Goal: Use online tool/utility: Utilize a website feature to perform a specific function

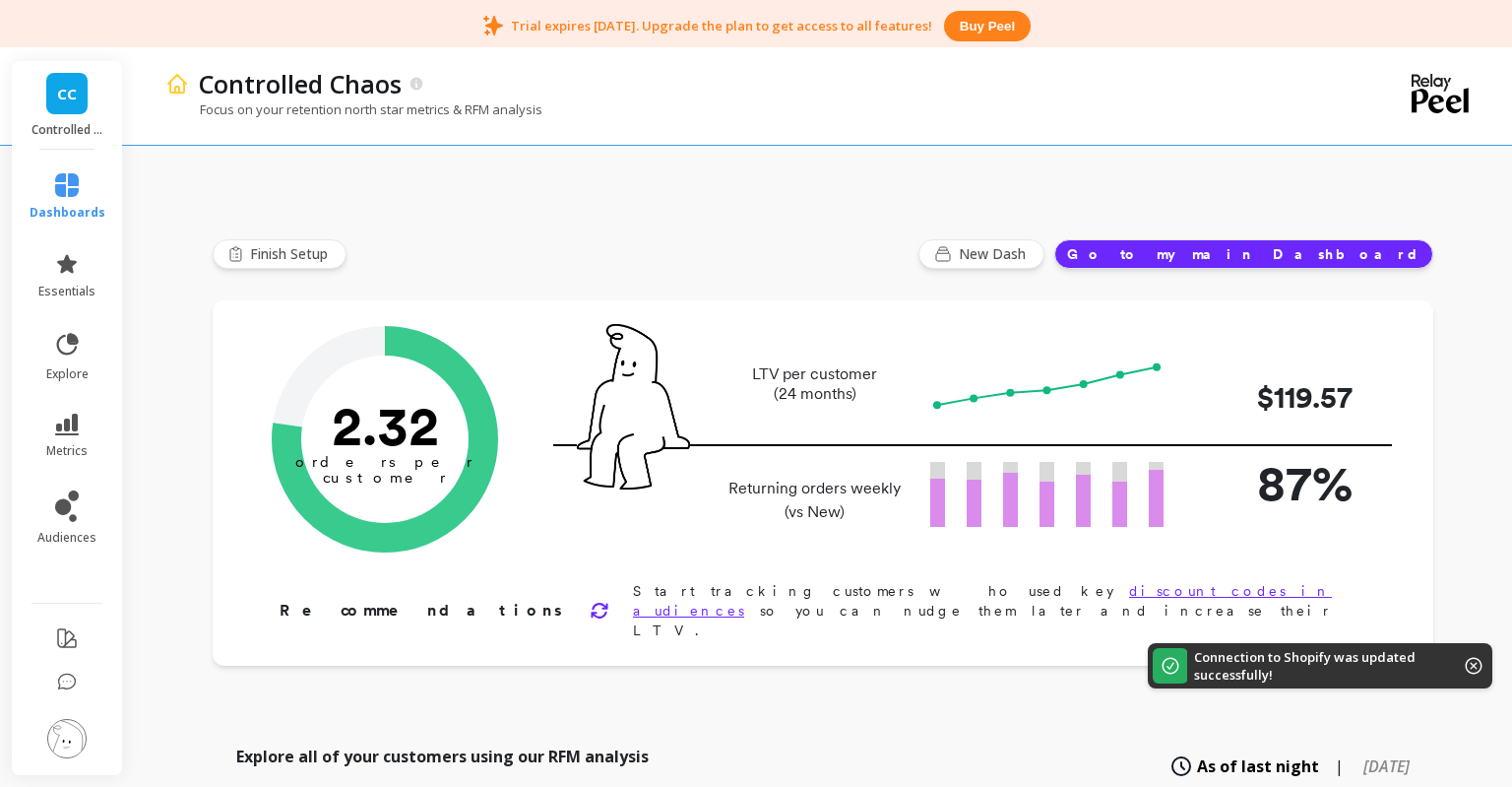
type input "Champions"
type input "78"
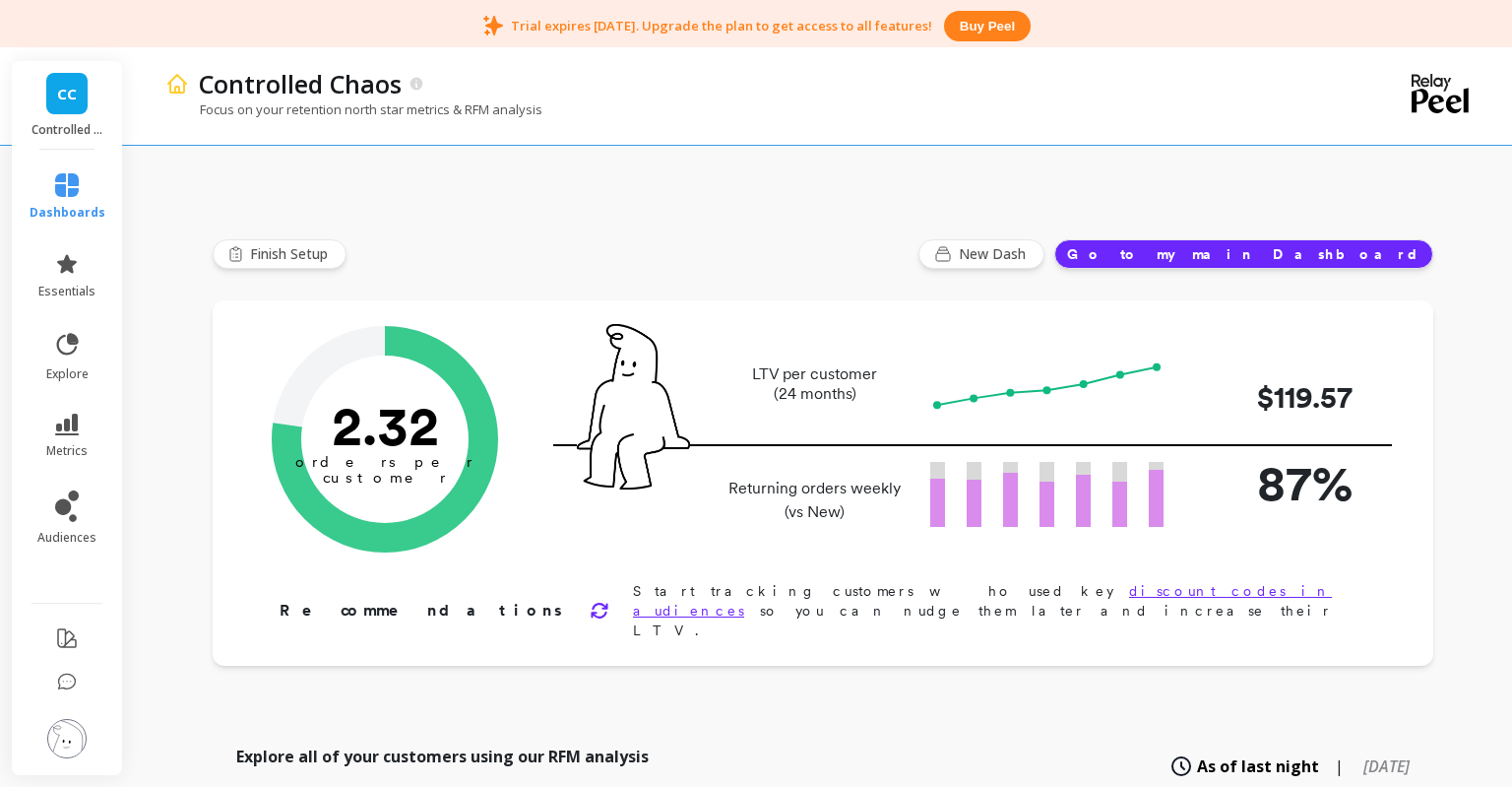
click at [81, 105] on link "CC" at bounding box center [67, 94] width 41 height 41
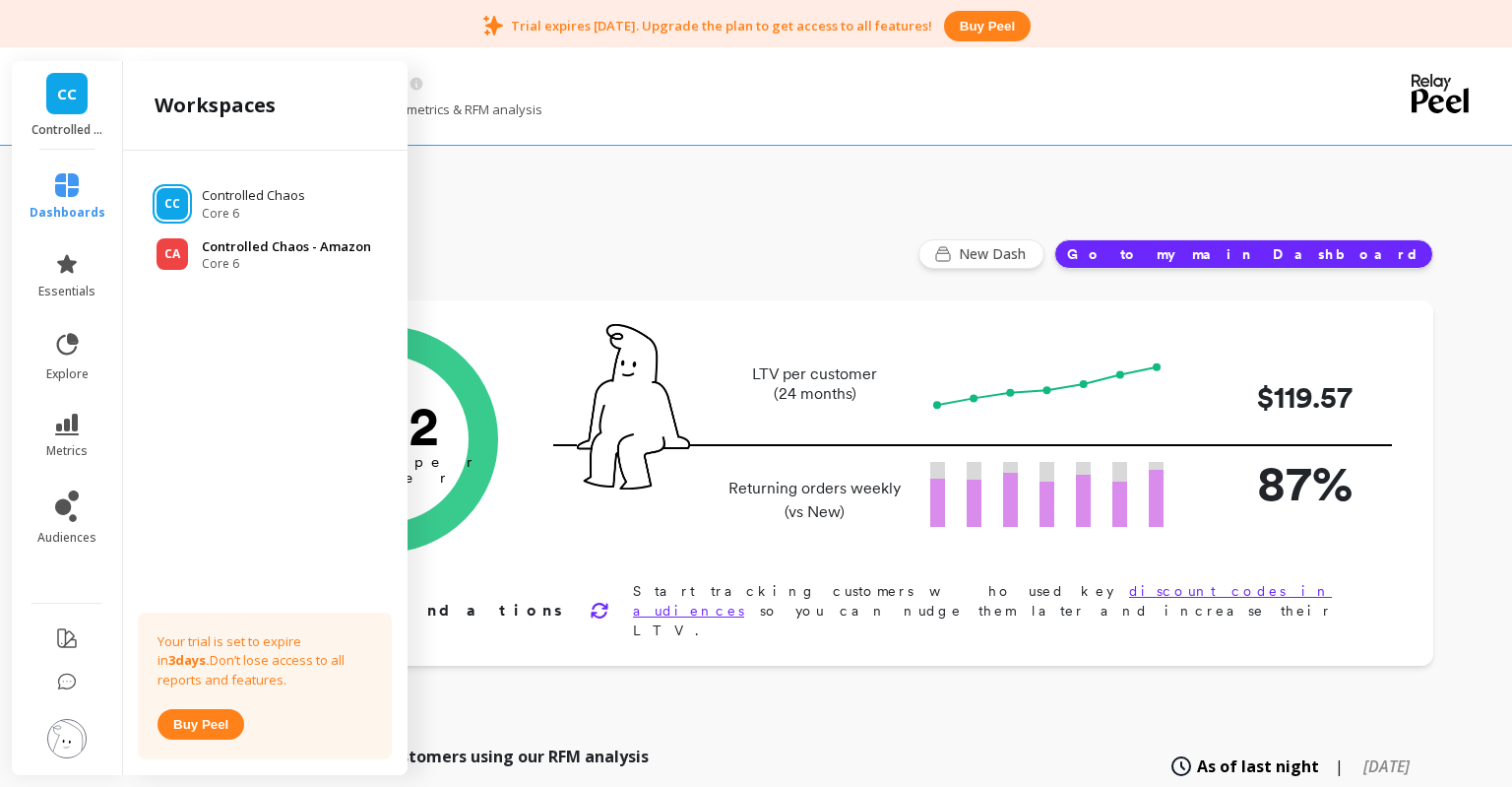
click at [238, 246] on p "Controlled Chaos - Amazon" at bounding box center [286, 247] width 170 height 20
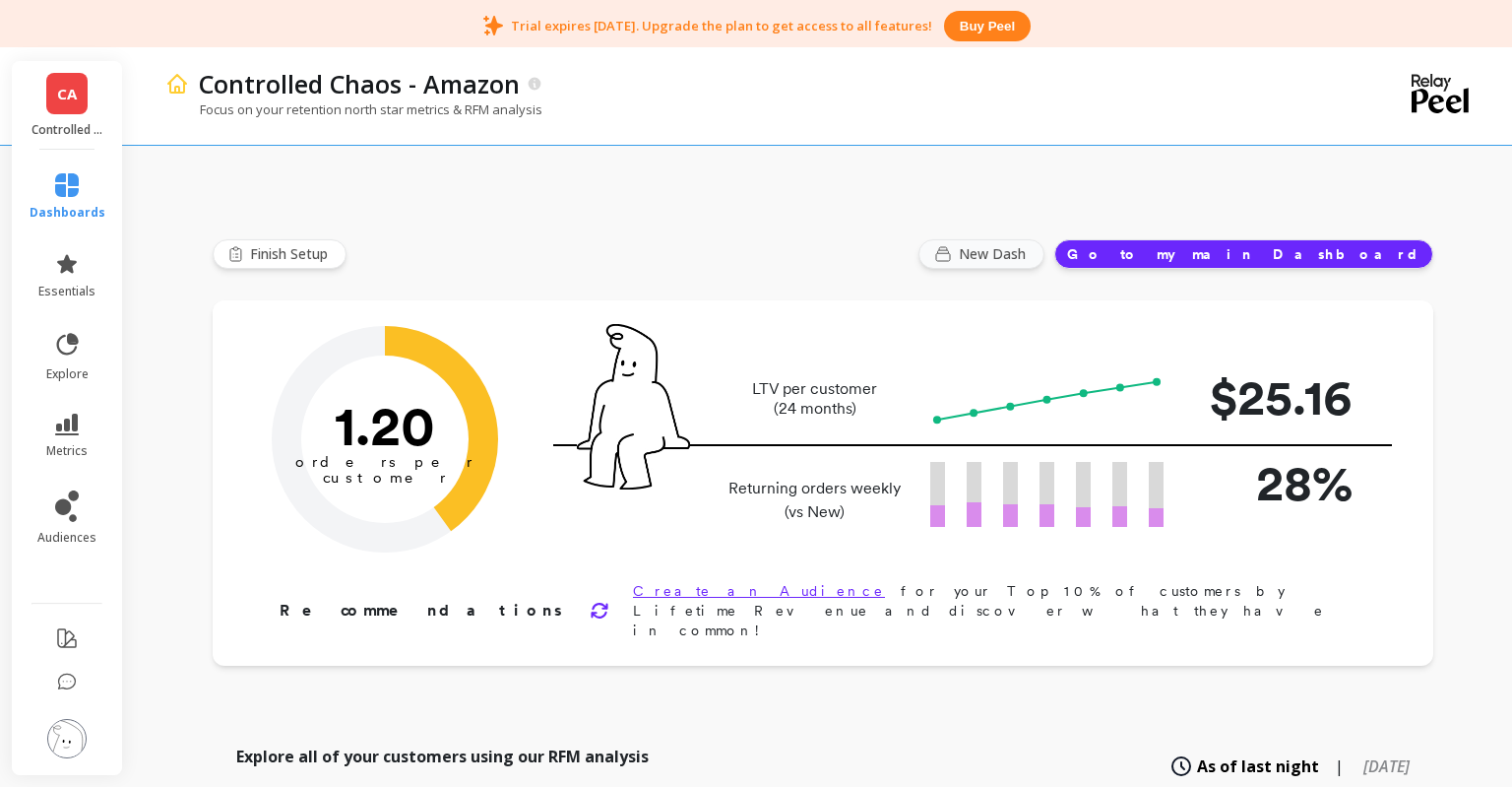
click at [1031, 250] on span "New Dash" at bounding box center [995, 254] width 73 height 20
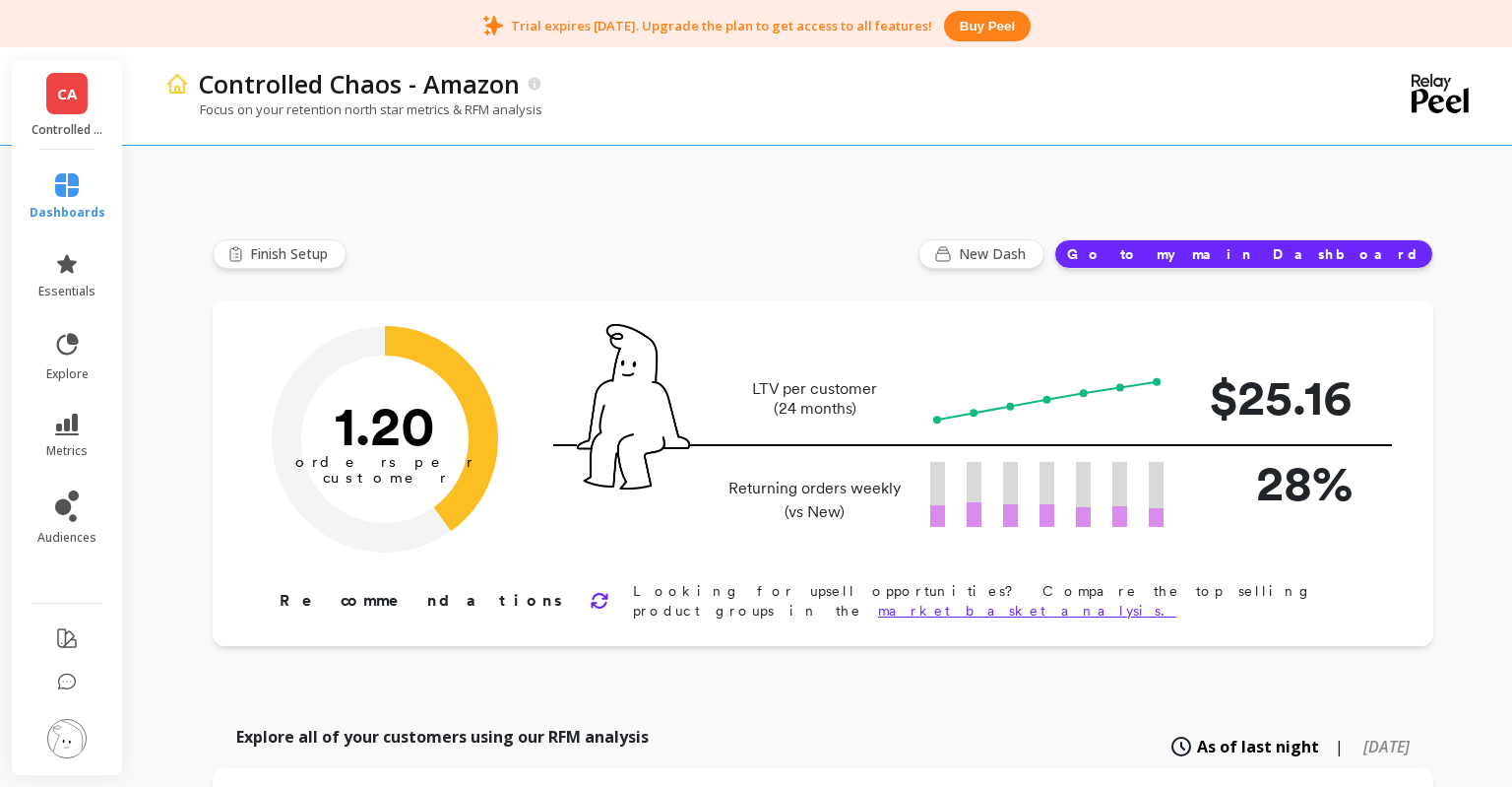
click at [1301, 249] on button "Go to my main Dashboard" at bounding box center [1244, 254] width 379 height 30
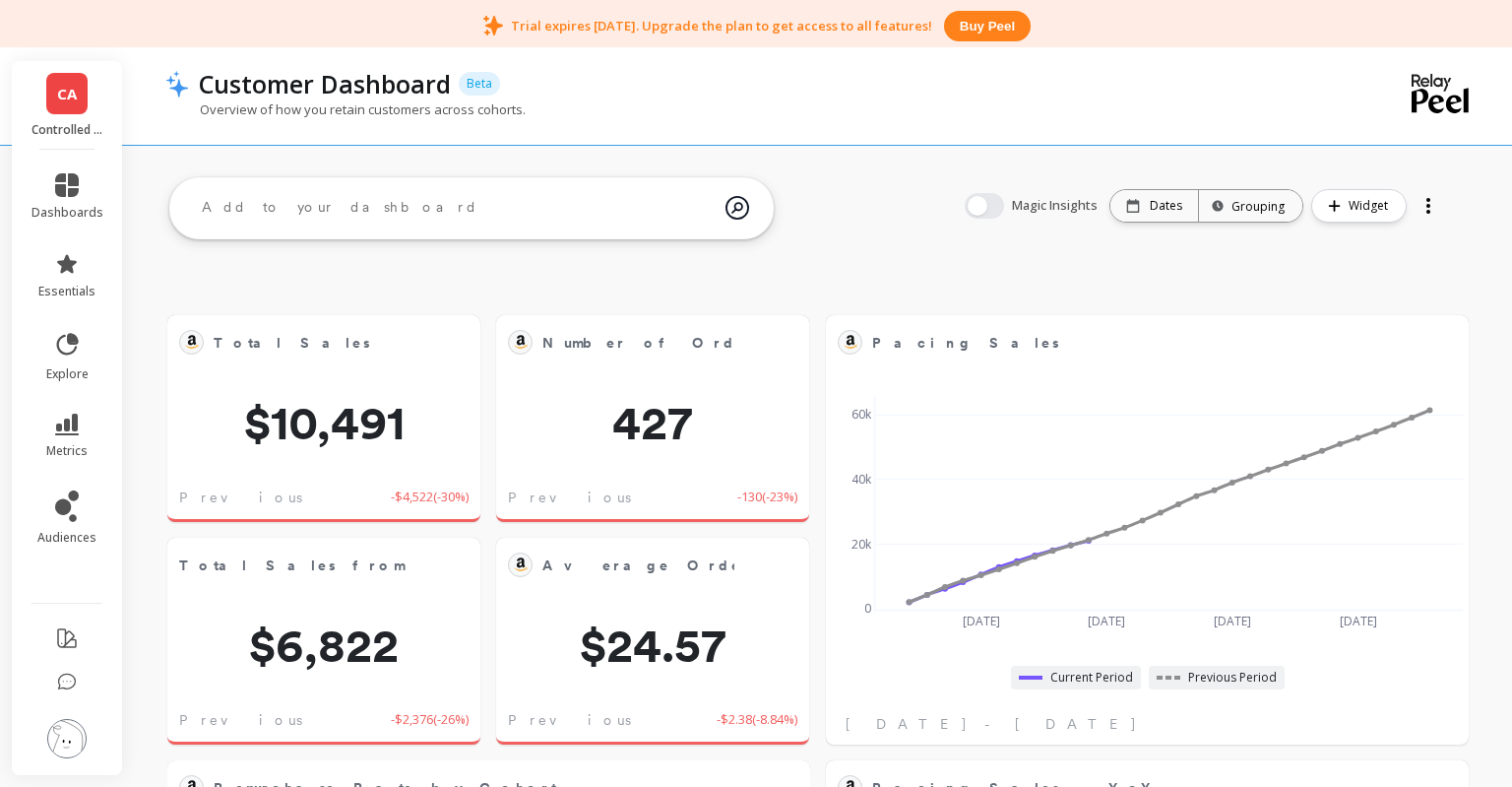
scroll to position [540, 602]
click at [1173, 205] on p "Dates" at bounding box center [1166, 205] width 33 height 16
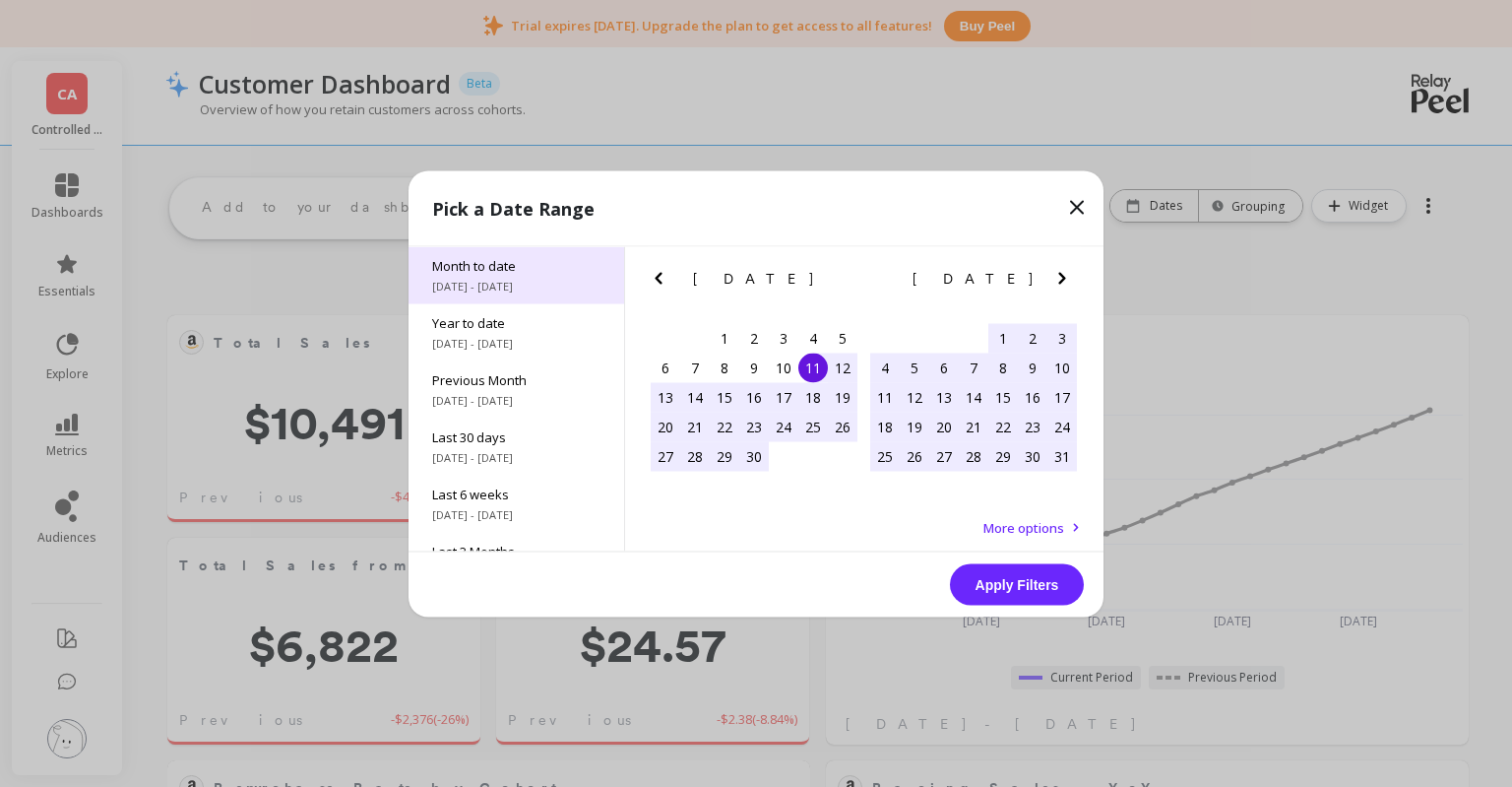
click at [525, 290] on span "[DATE] - [DATE]" at bounding box center [516, 285] width 169 height 16
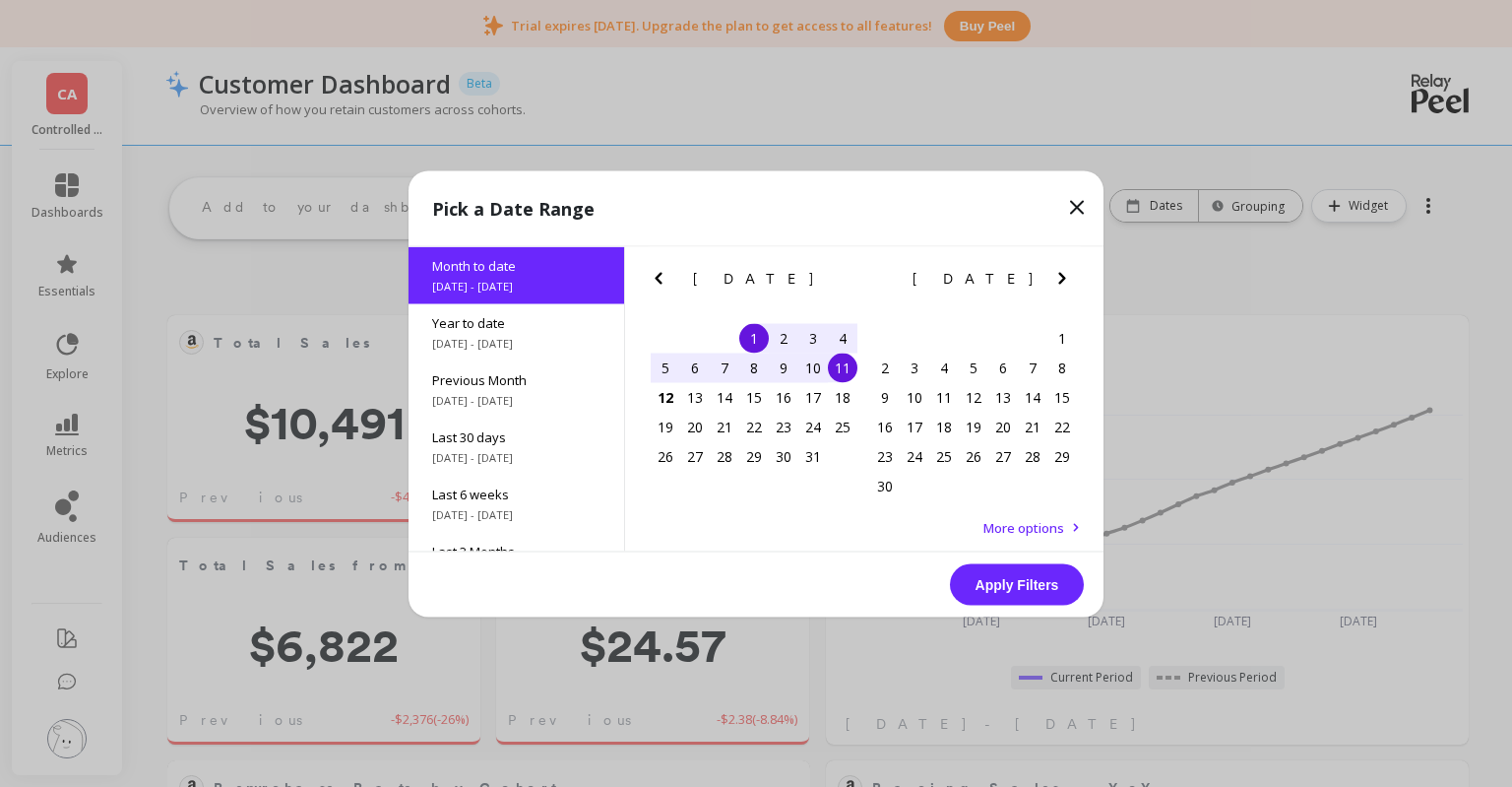
click at [975, 586] on button "Apply Filters" at bounding box center [1017, 584] width 134 height 41
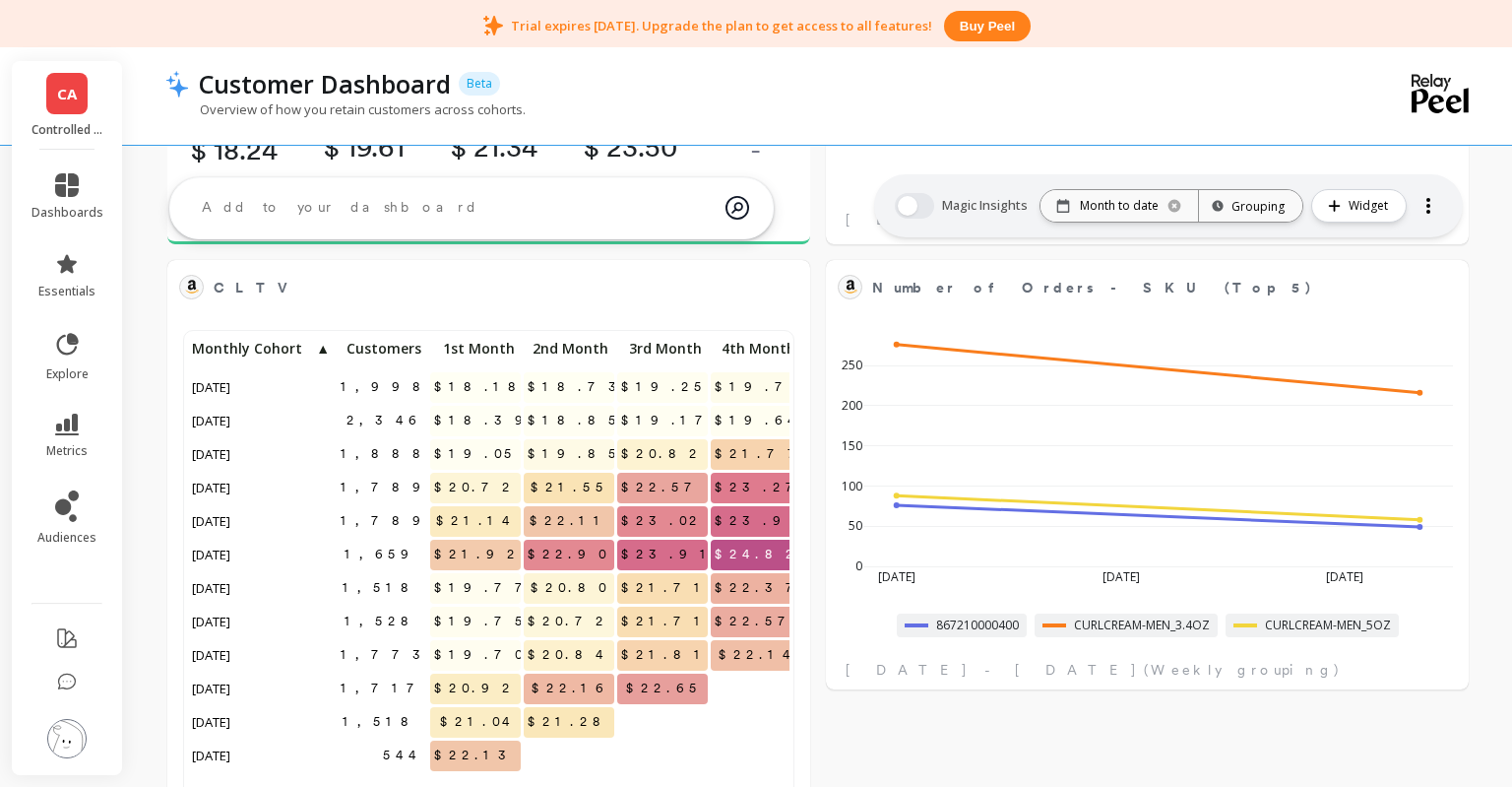
scroll to position [0, 0]
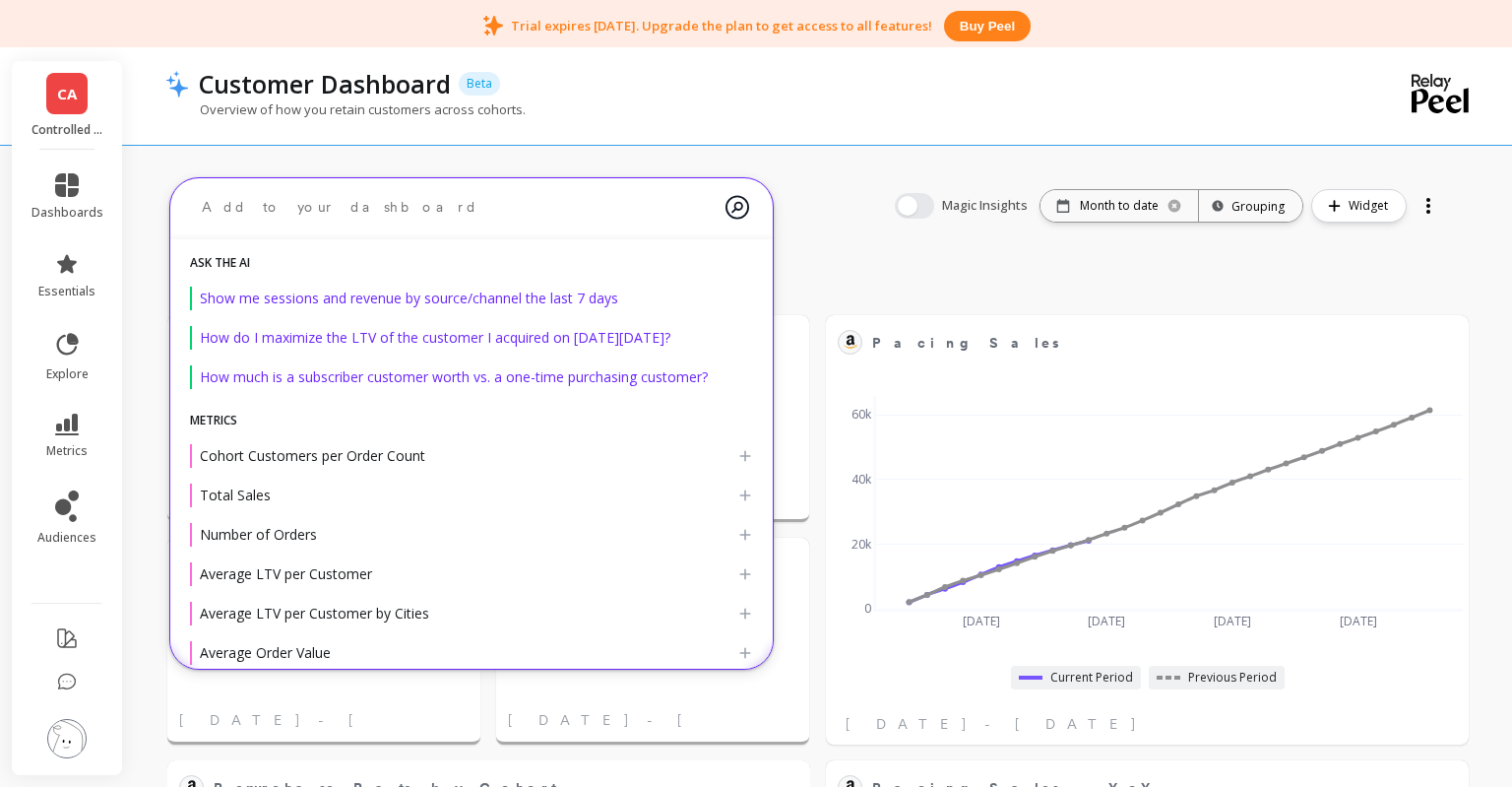
click at [393, 219] on textarea at bounding box center [455, 206] width 539 height 52
click at [80, 430] on link "metrics" at bounding box center [67, 436] width 72 height 45
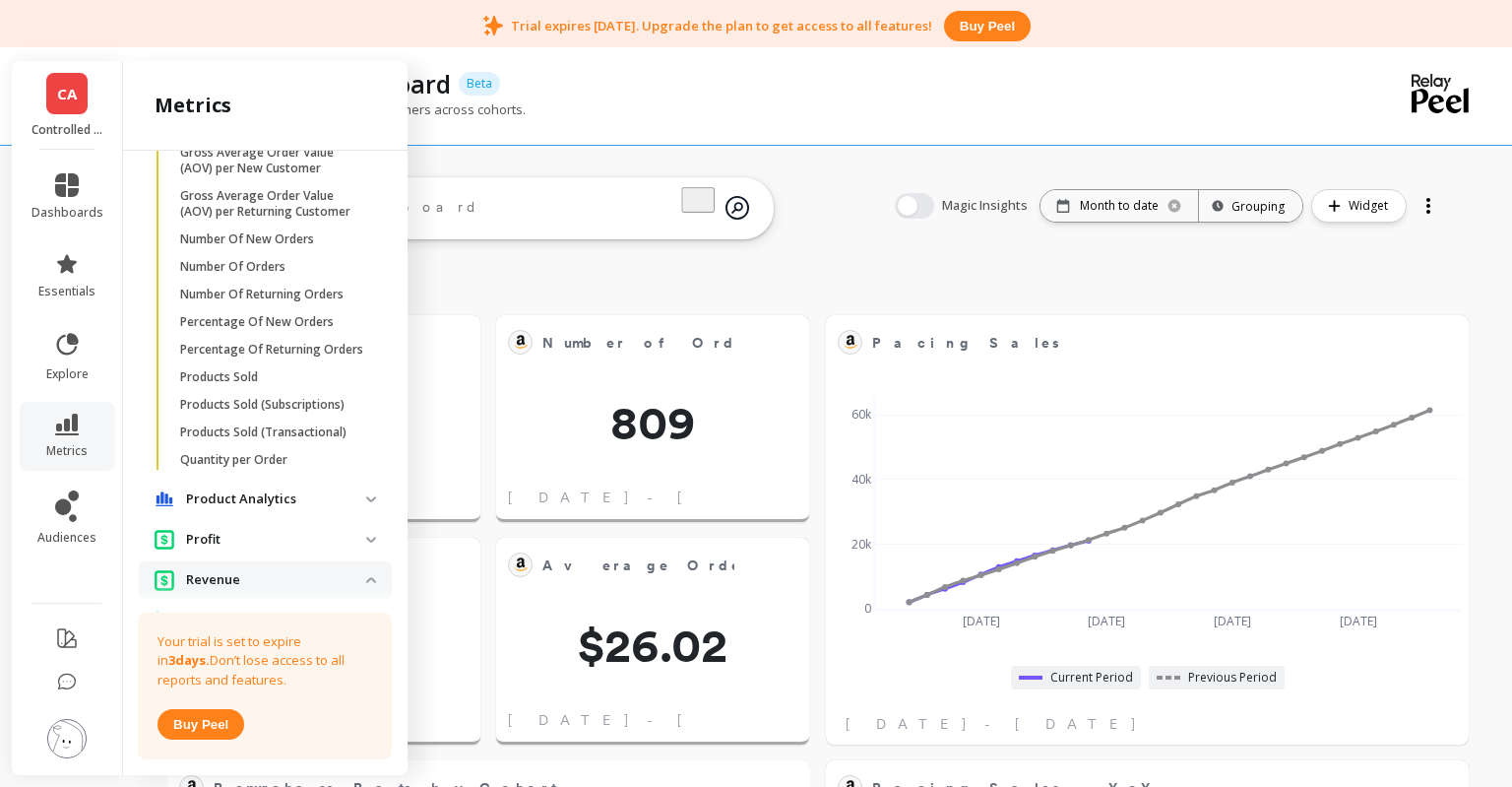
scroll to position [1154, 0]
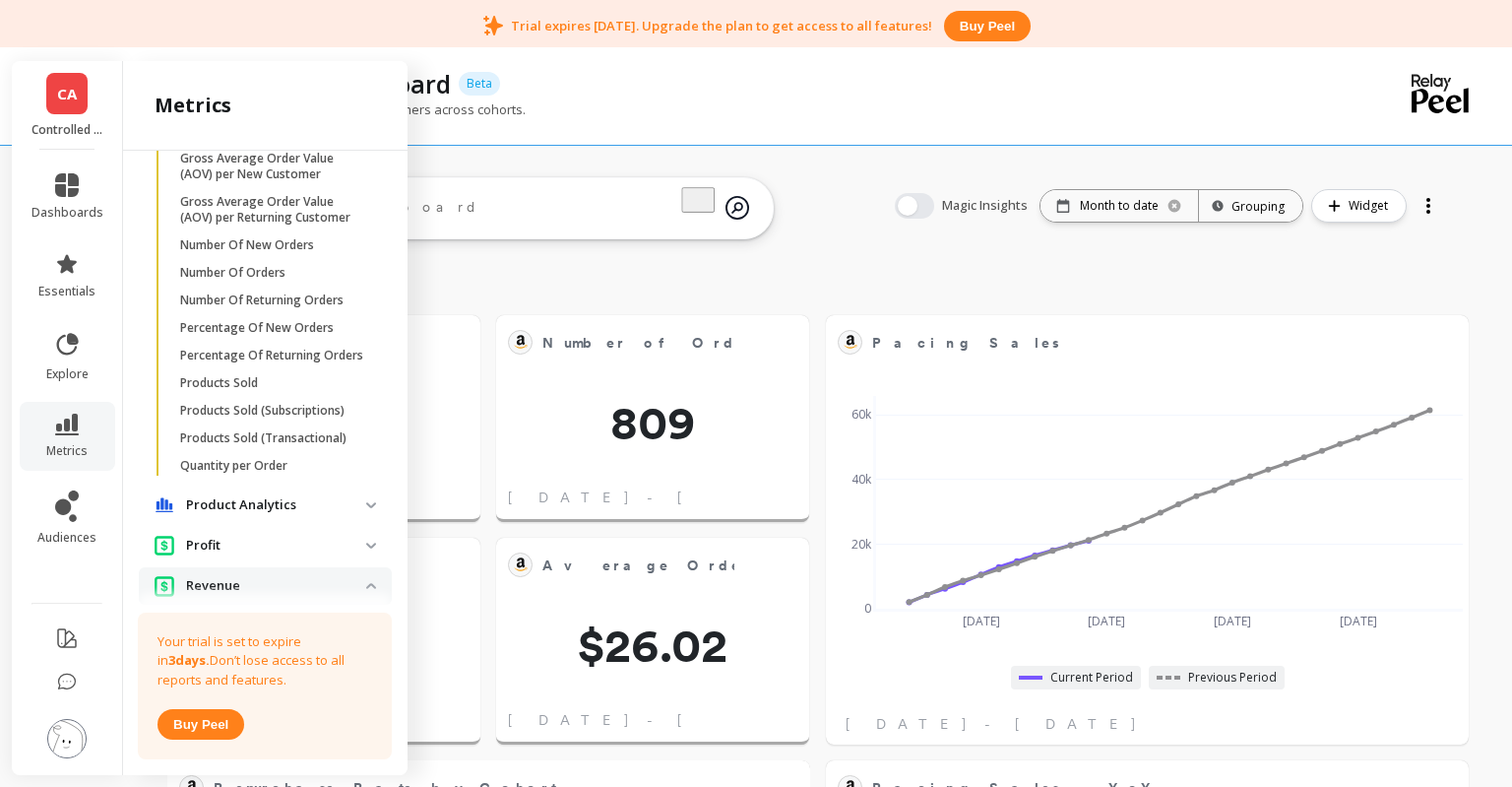
click at [288, 514] on p "Product Analytics" at bounding box center [275, 506] width 180 height 20
